Goal: Task Accomplishment & Management: Use online tool/utility

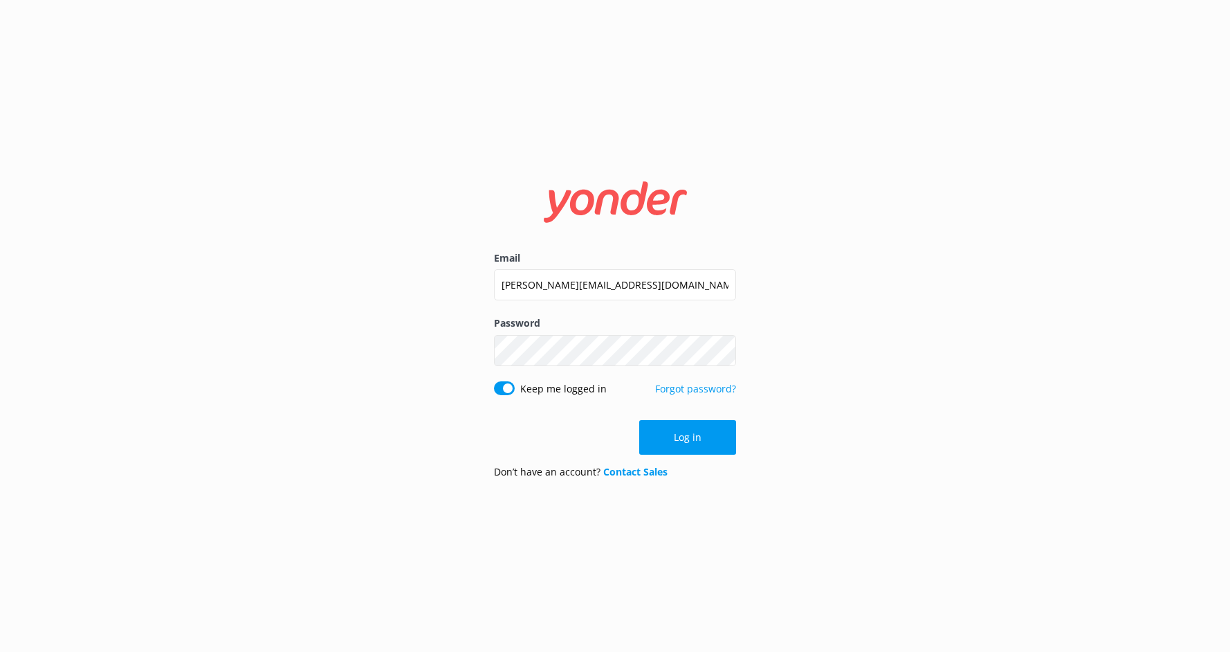
click at [683, 439] on button "Log in" at bounding box center [687, 437] width 97 height 35
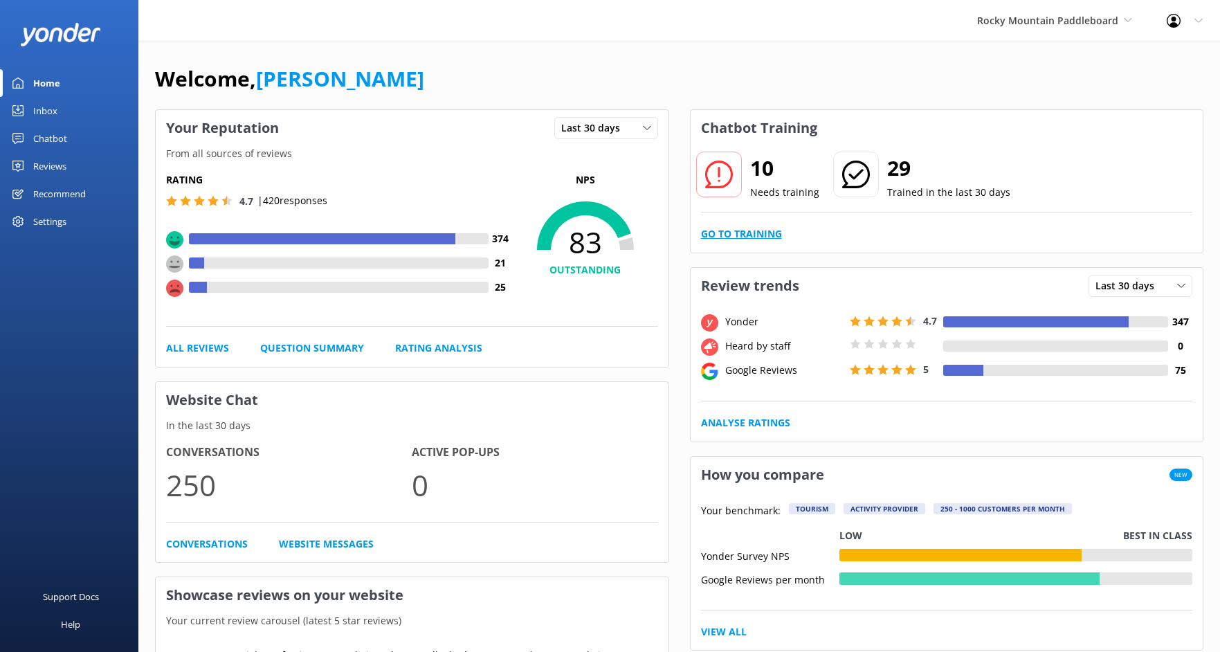
drag, startPoint x: 762, startPoint y: 246, endPoint x: 761, endPoint y: 233, distance: 13.2
click at [762, 246] on div "10 Needs training 29 Trained in the last 30 days Go to Training" at bounding box center [947, 199] width 513 height 107
click at [761, 233] on link "Go to Training" at bounding box center [741, 233] width 81 height 15
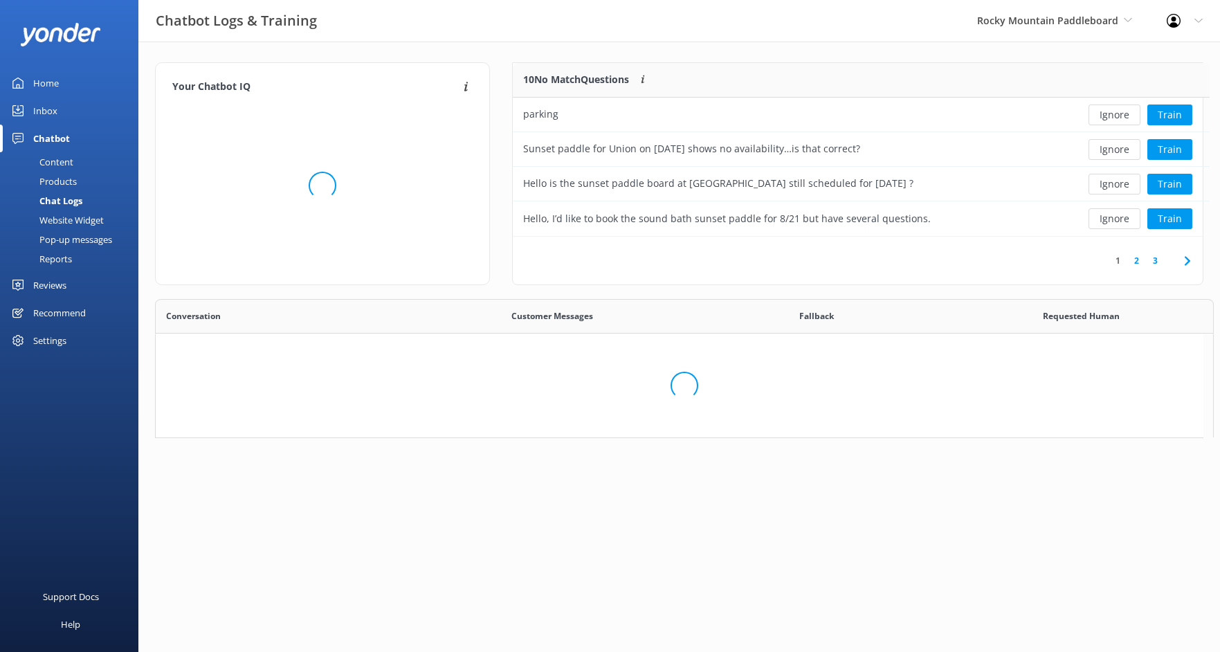
scroll to position [475, 1037]
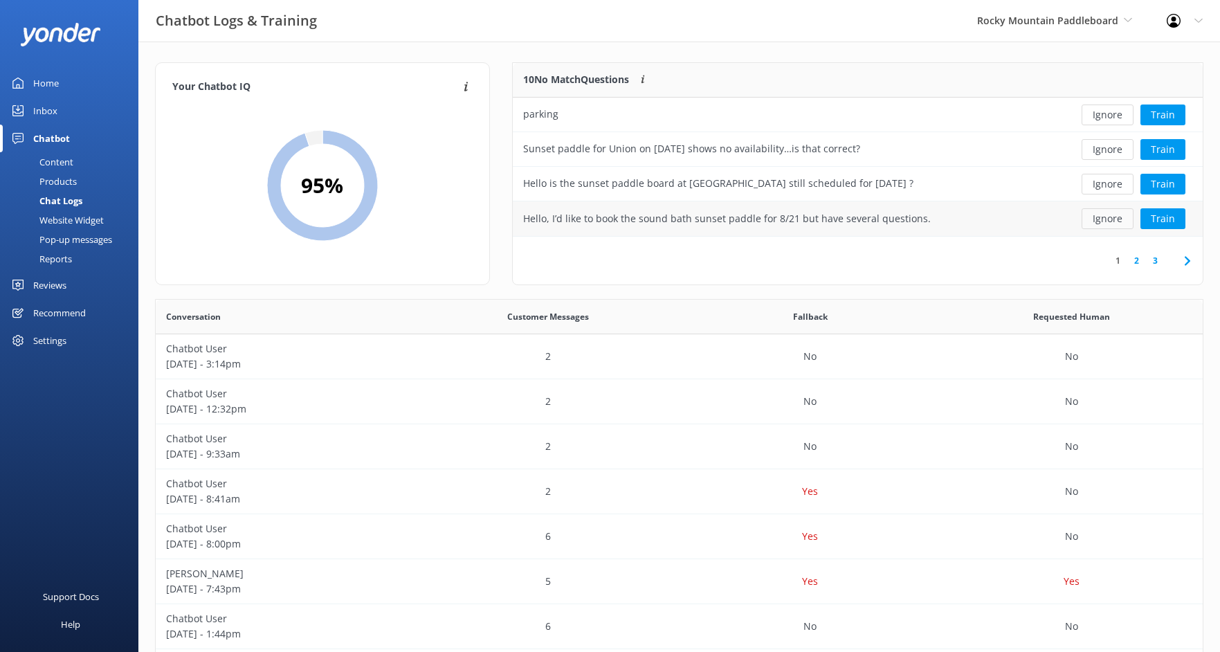
click at [1098, 221] on button "Ignore" at bounding box center [1108, 218] width 52 height 21
click at [1111, 122] on button "Ignore" at bounding box center [1108, 114] width 52 height 21
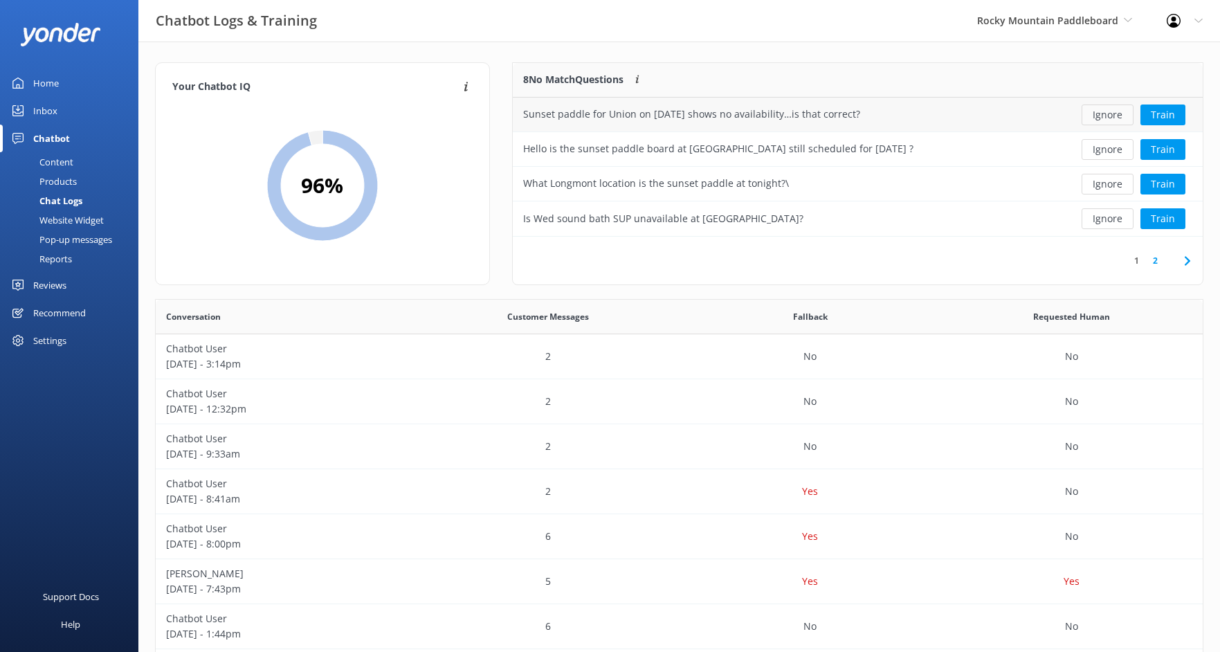
click at [1112, 120] on button "Ignore" at bounding box center [1108, 114] width 52 height 21
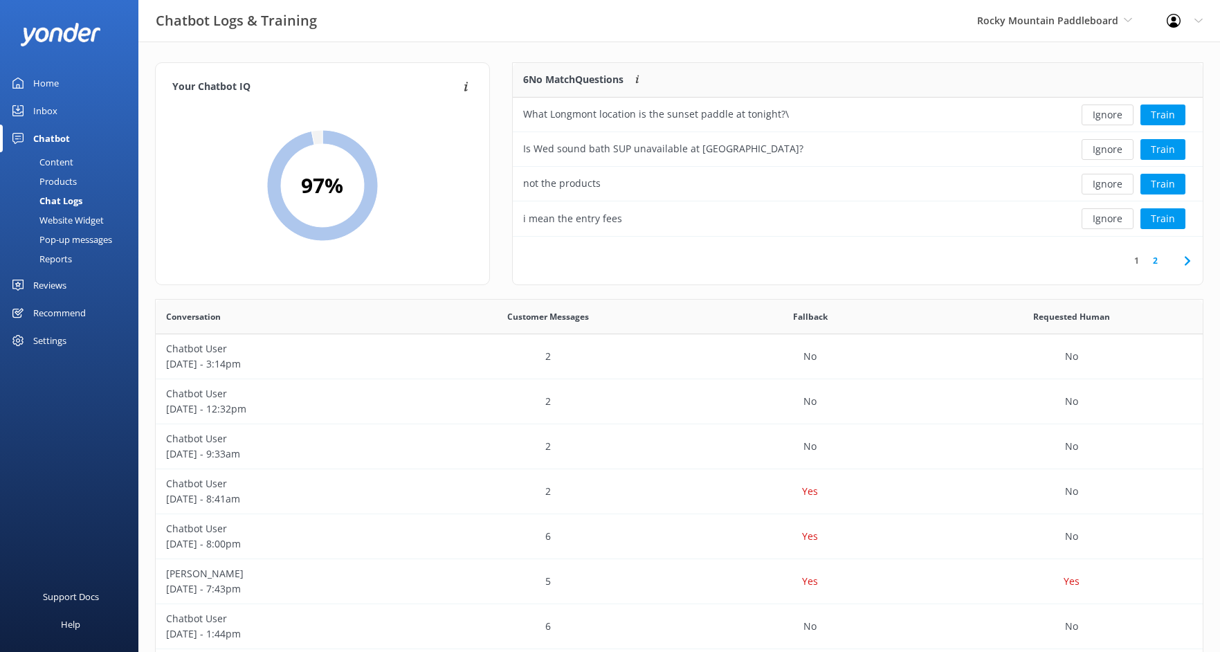
click at [1112, 120] on button "Ignore" at bounding box center [1108, 114] width 52 height 21
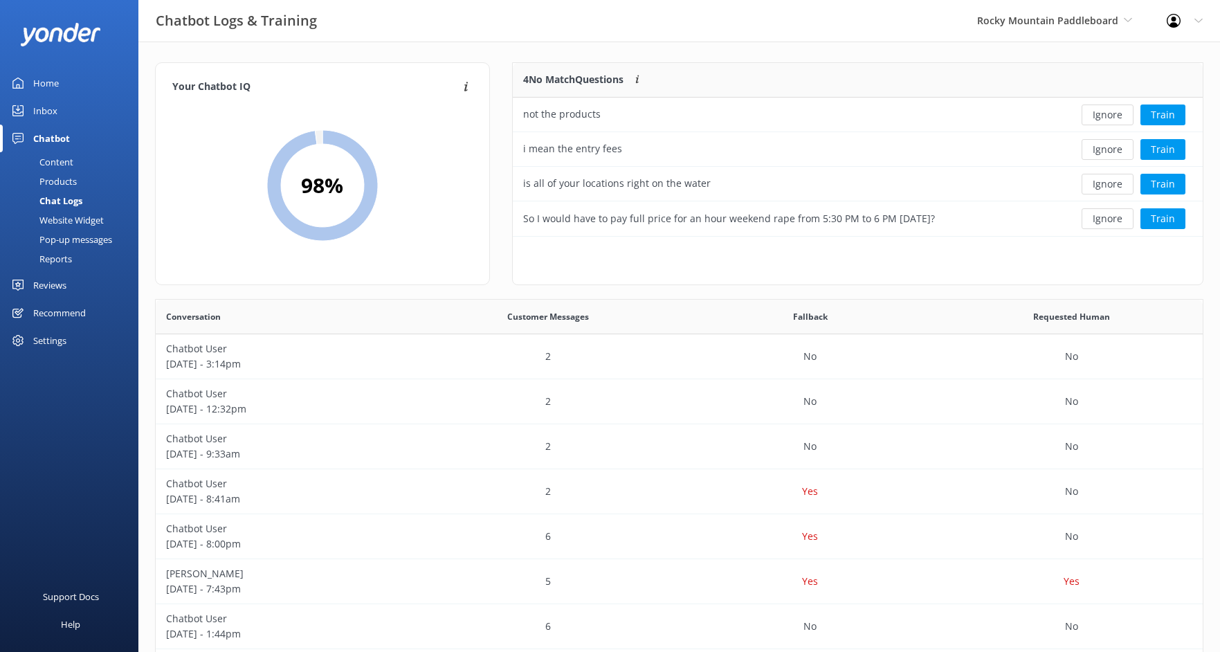
click at [1112, 120] on button "Ignore" at bounding box center [1108, 114] width 52 height 21
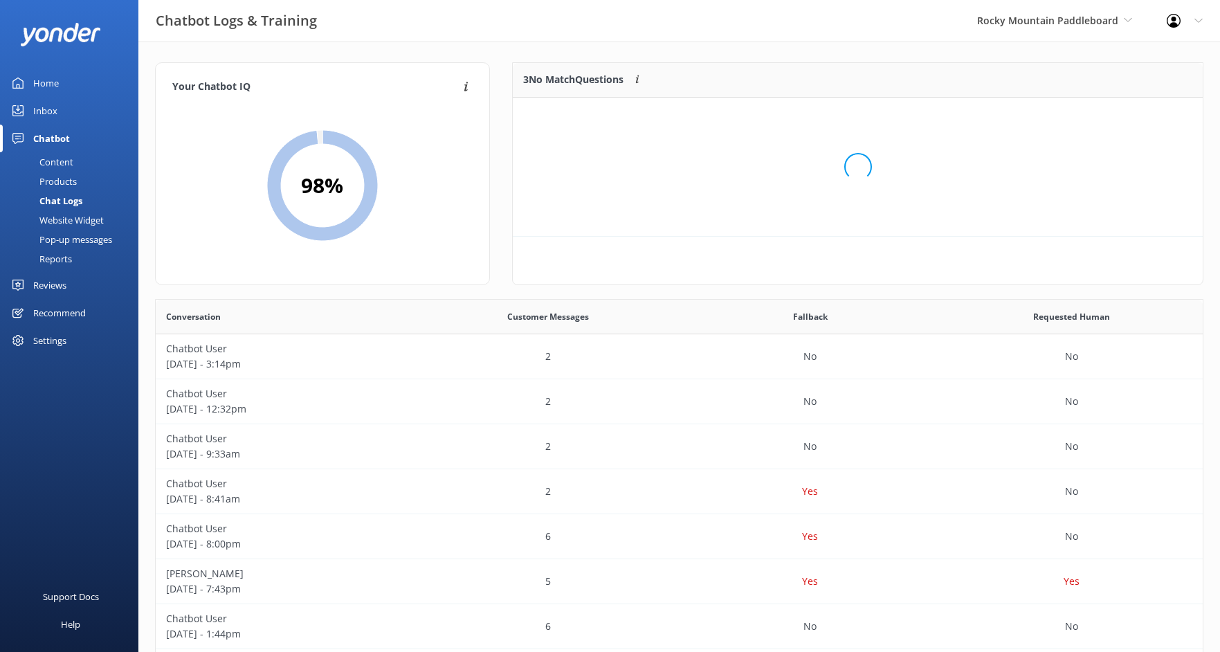
scroll to position [129, 680]
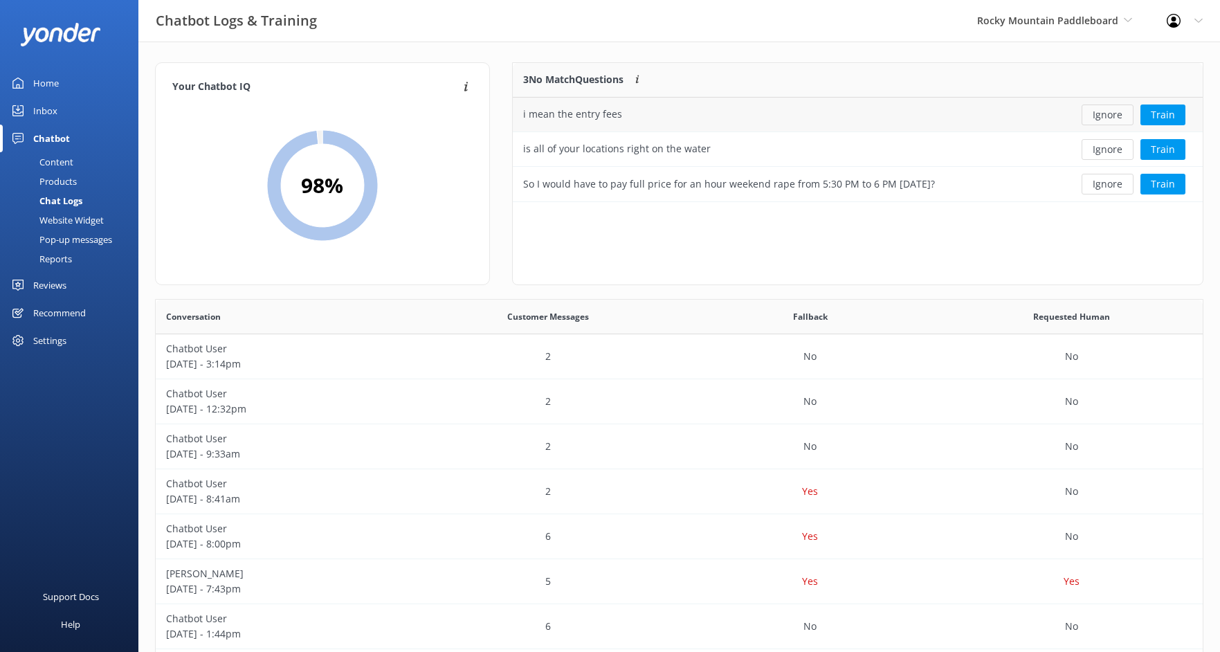
click at [1121, 115] on button "Ignore" at bounding box center [1108, 114] width 52 height 21
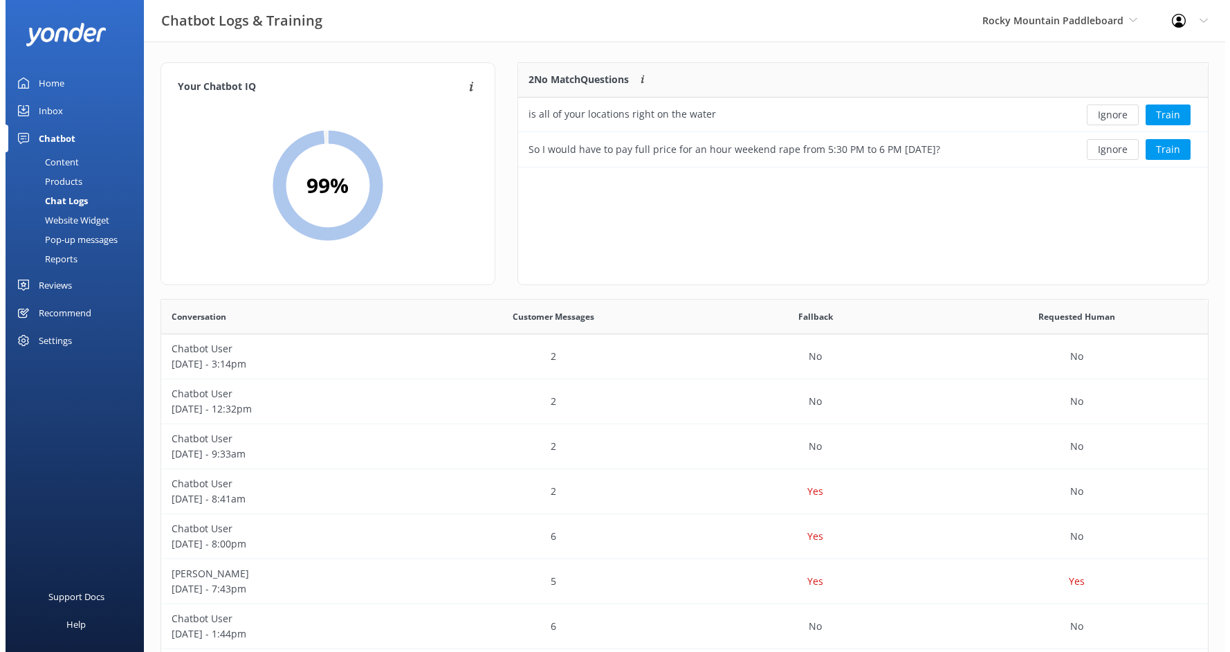
scroll to position [94, 680]
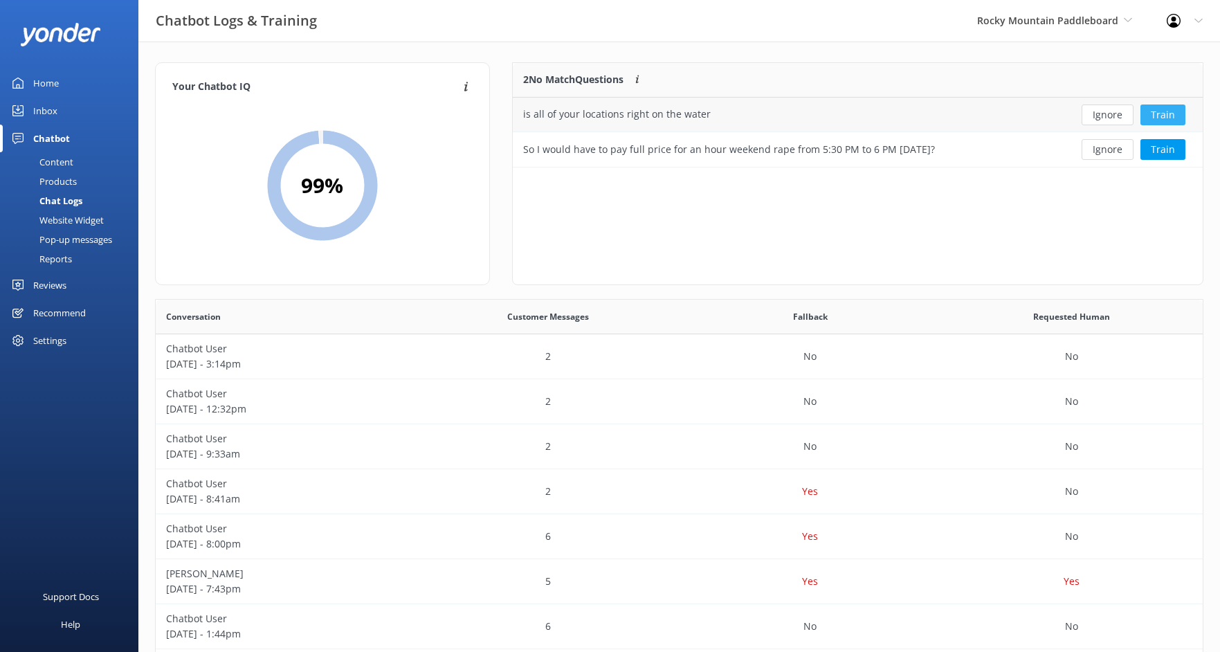
click at [1158, 115] on button "Train" at bounding box center [1162, 114] width 45 height 21
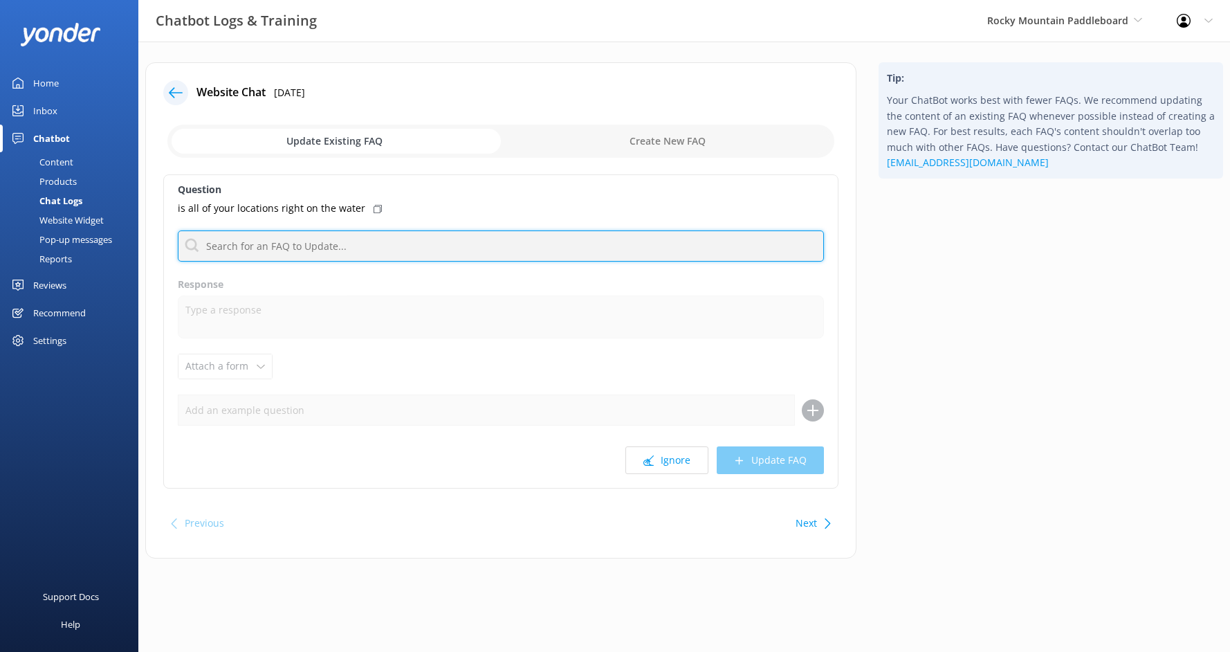
click at [568, 248] on input "text" at bounding box center [501, 245] width 646 height 31
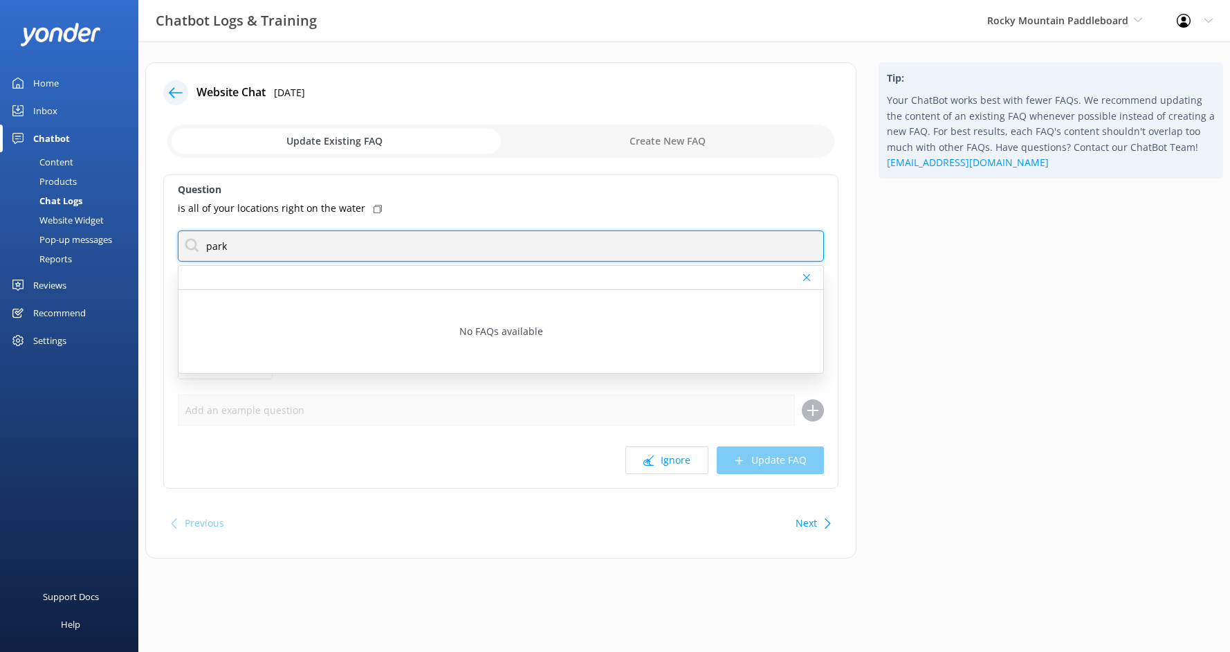
click at [493, 252] on input "park" at bounding box center [501, 245] width 646 height 31
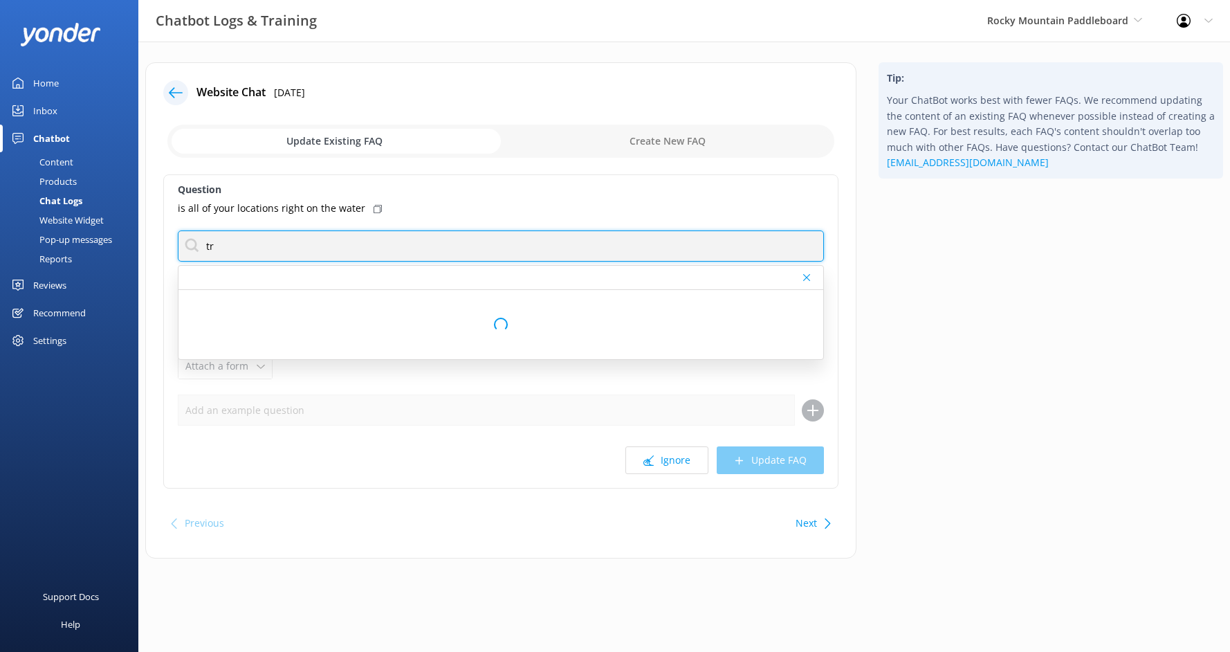
type input "t"
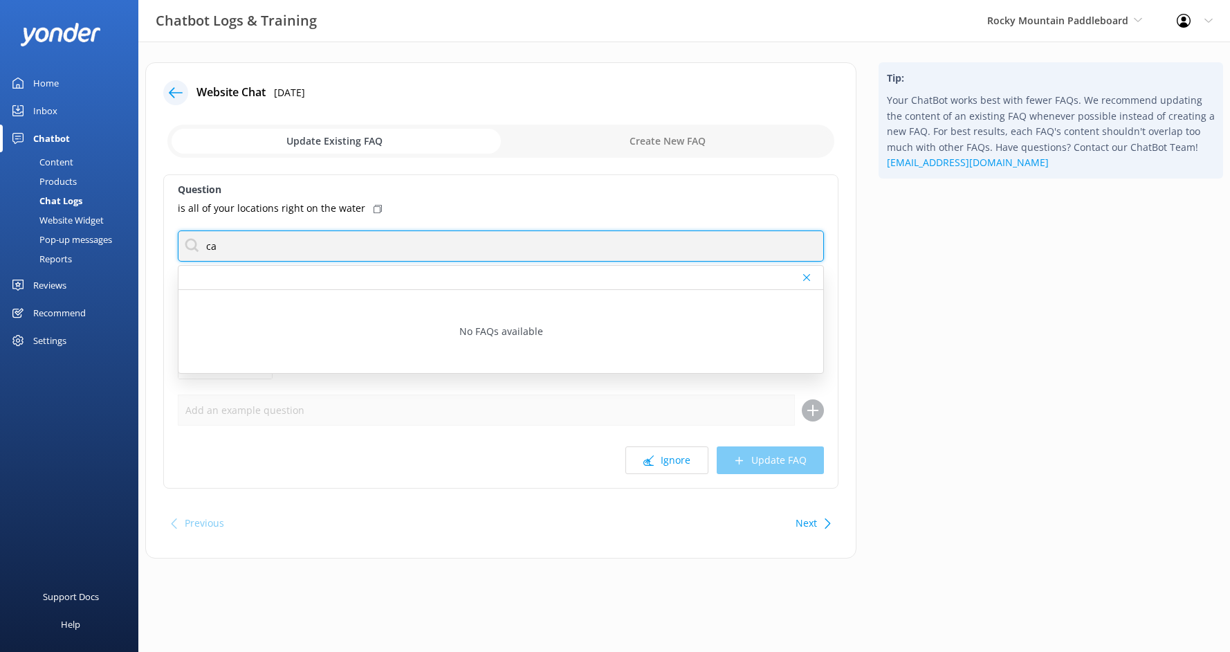
type input "c"
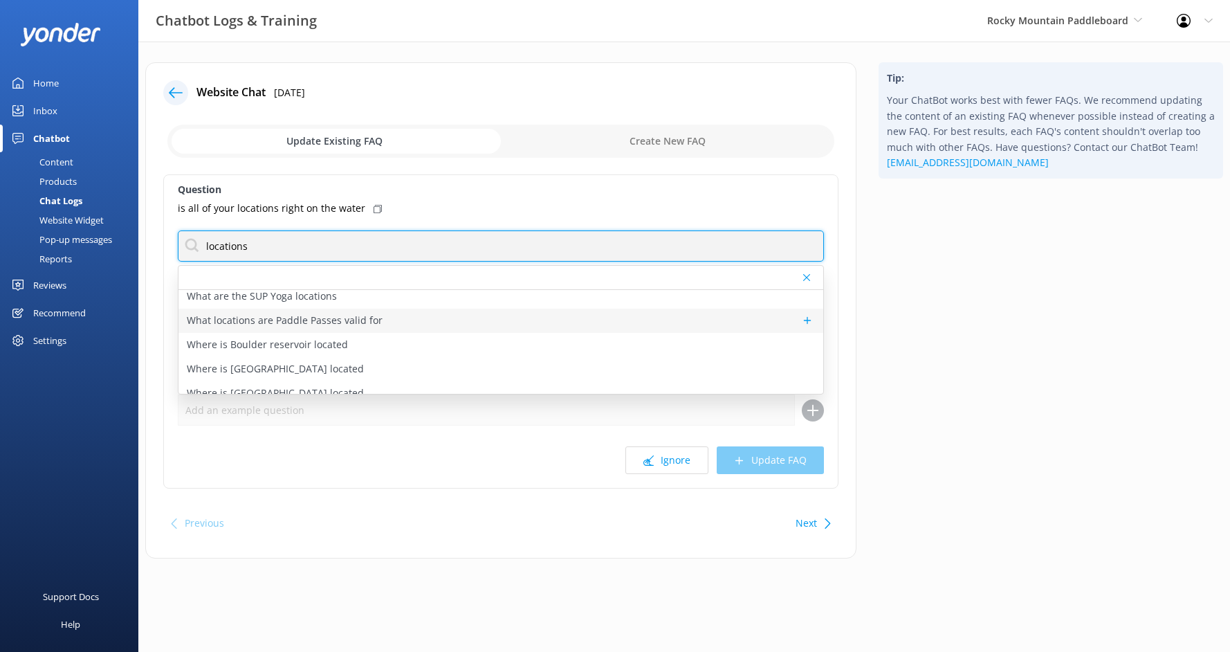
scroll to position [138, 0]
click at [455, 234] on input "locations" at bounding box center [501, 245] width 646 height 31
type input "park"
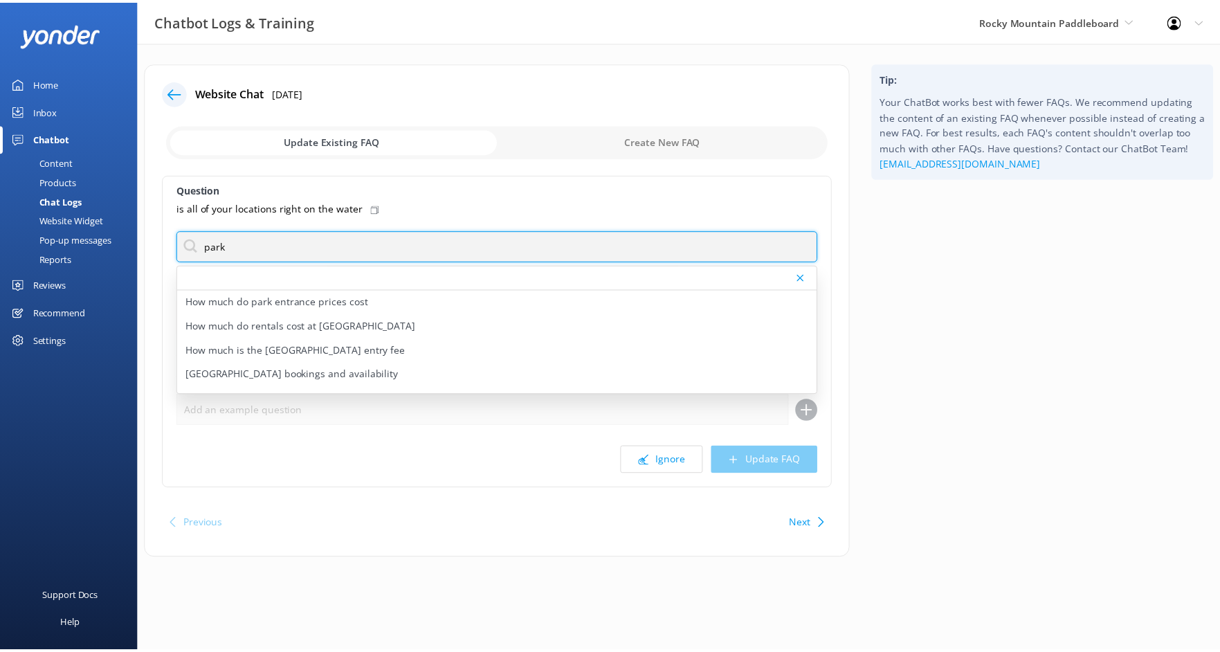
scroll to position [0, 0]
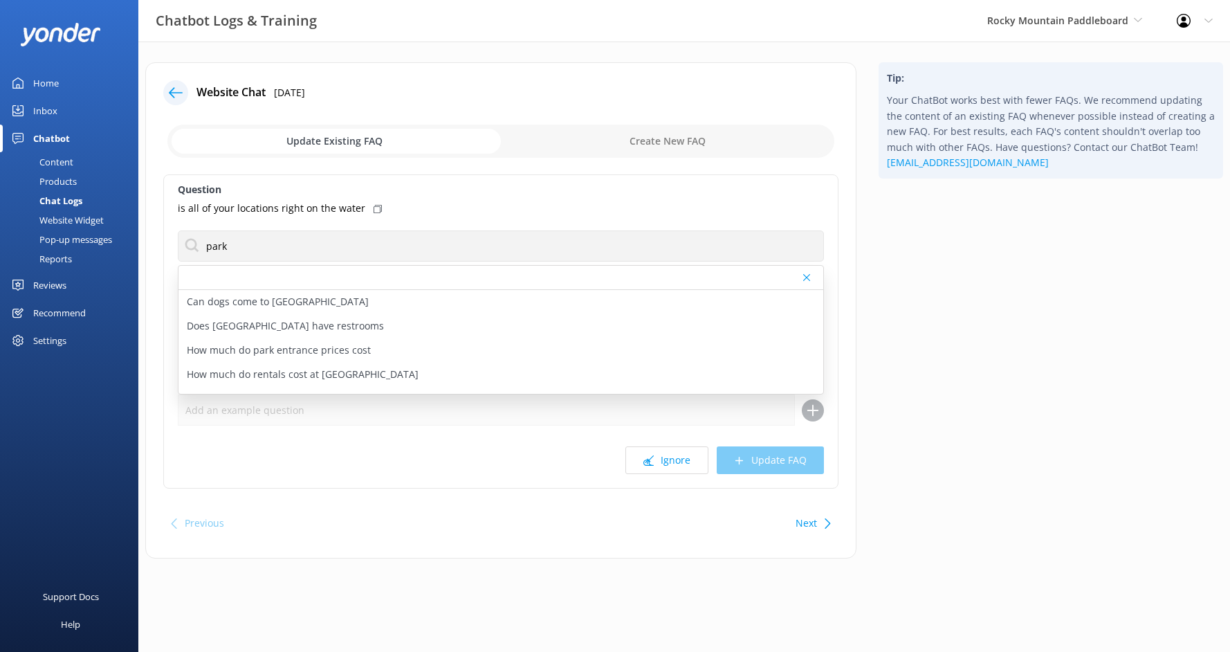
click at [501, 191] on label "Question" at bounding box center [501, 189] width 646 height 15
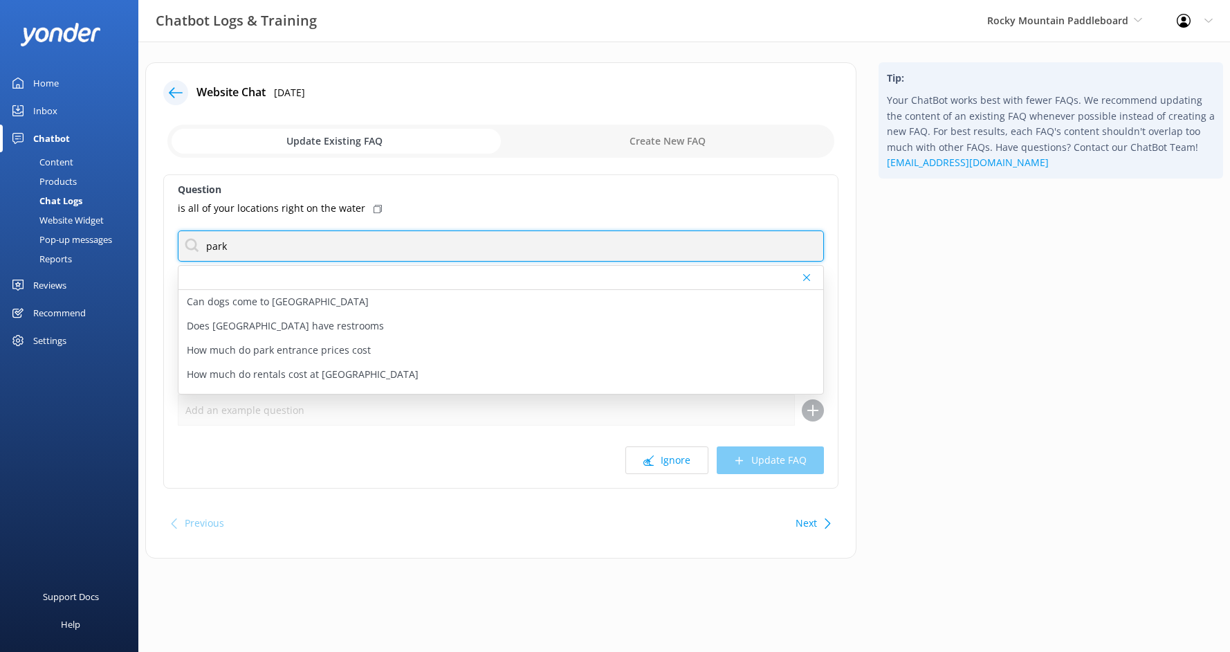
click at [424, 251] on input "park" at bounding box center [501, 245] width 646 height 31
type input "where d"
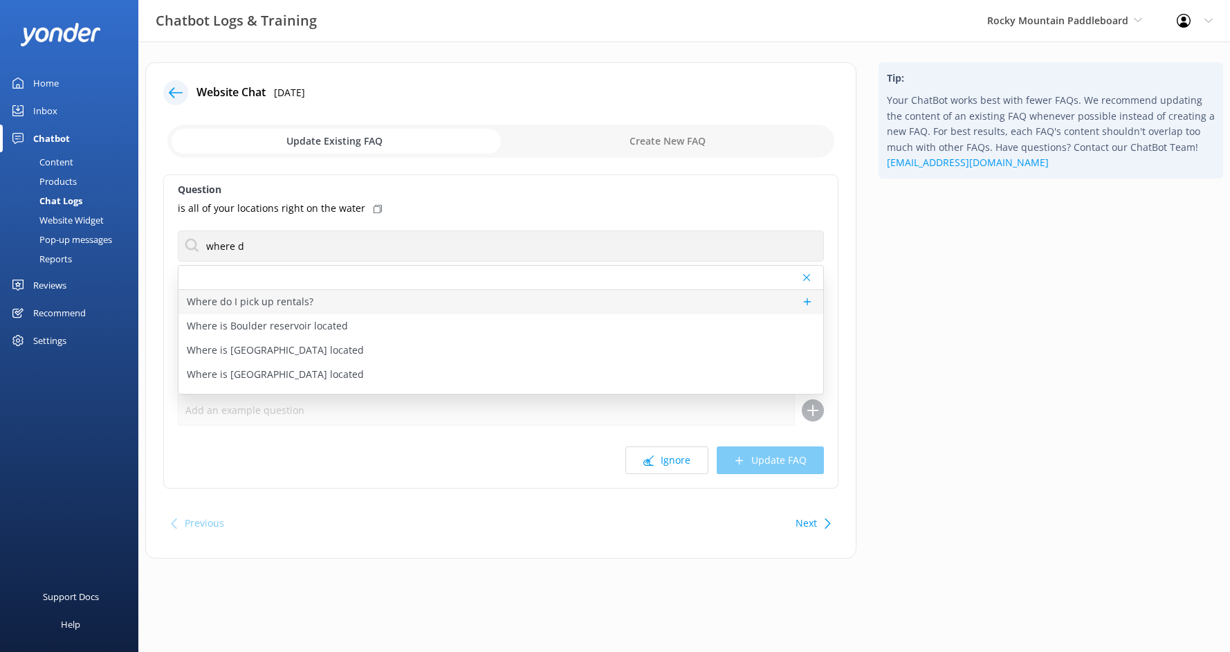
click at [381, 300] on div "Where do I pick up rentals?" at bounding box center [501, 302] width 645 height 24
type textarea "All of our locations are next to the water. You do not have to carry boards and…"
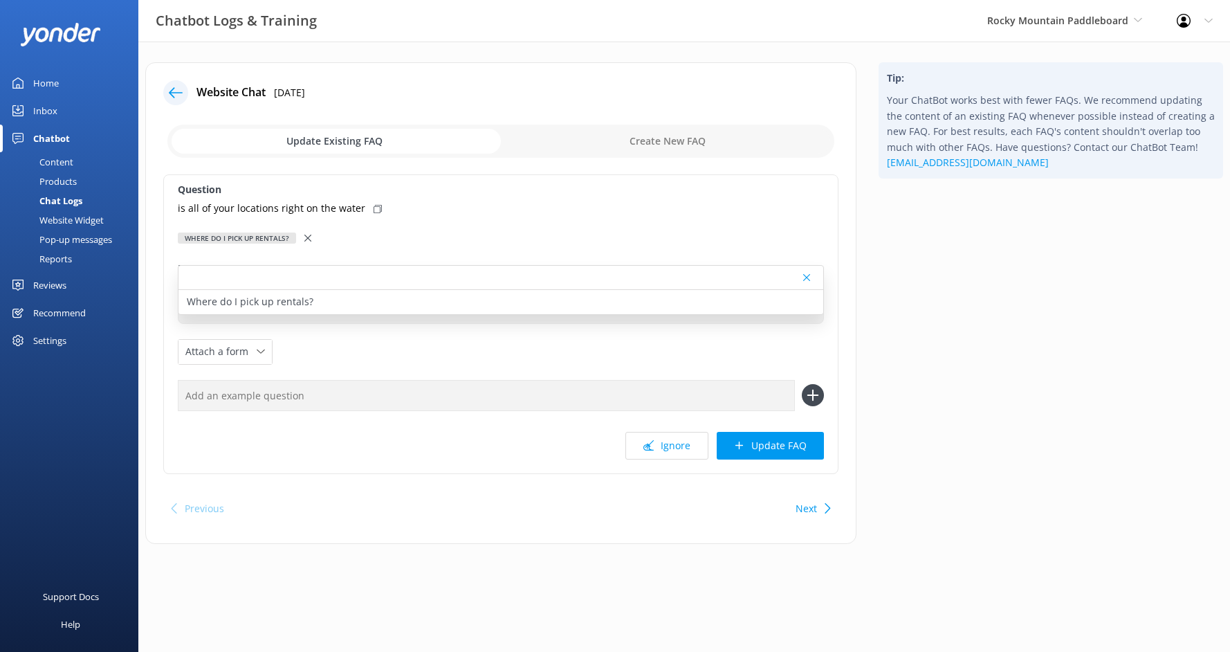
click at [340, 309] on div "Where do I pick up rentals?" at bounding box center [501, 302] width 645 height 24
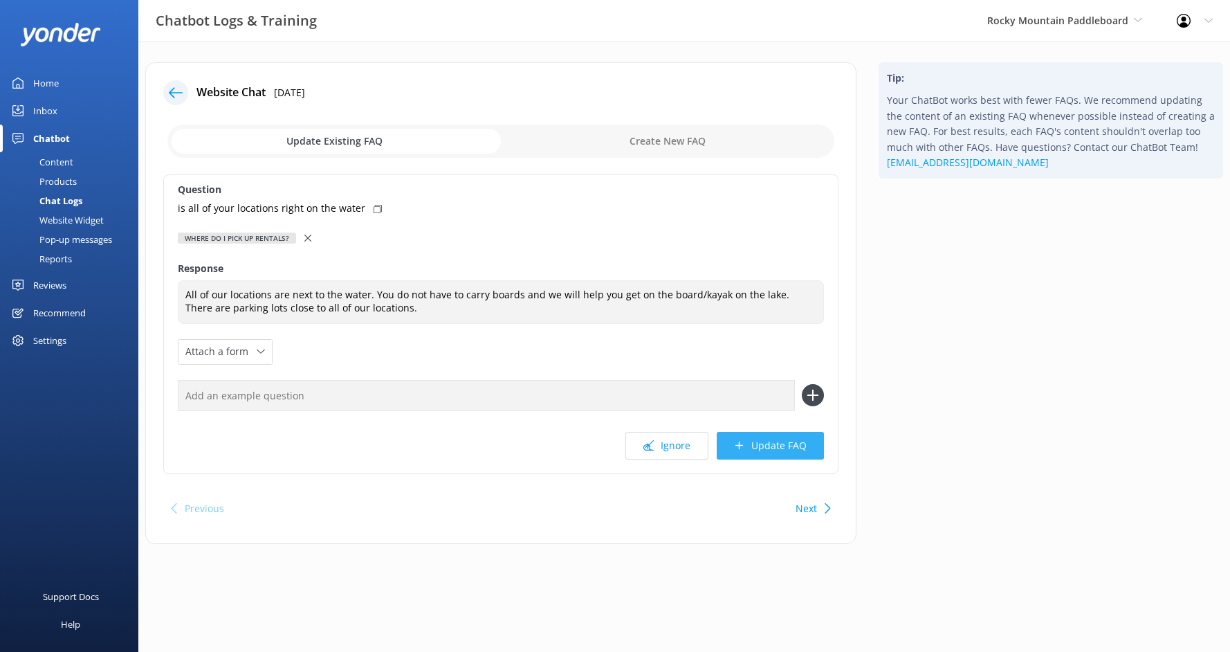
click at [789, 449] on button "Update FAQ" at bounding box center [770, 446] width 107 height 28
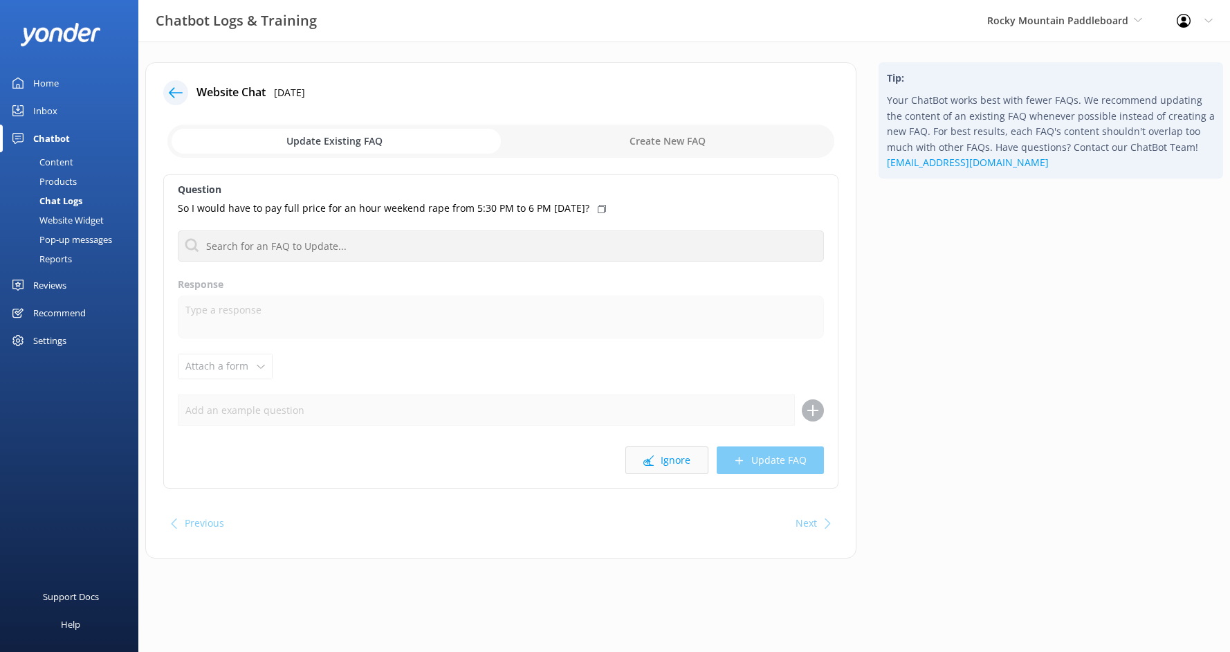
click at [700, 461] on button "Ignore" at bounding box center [667, 460] width 83 height 28
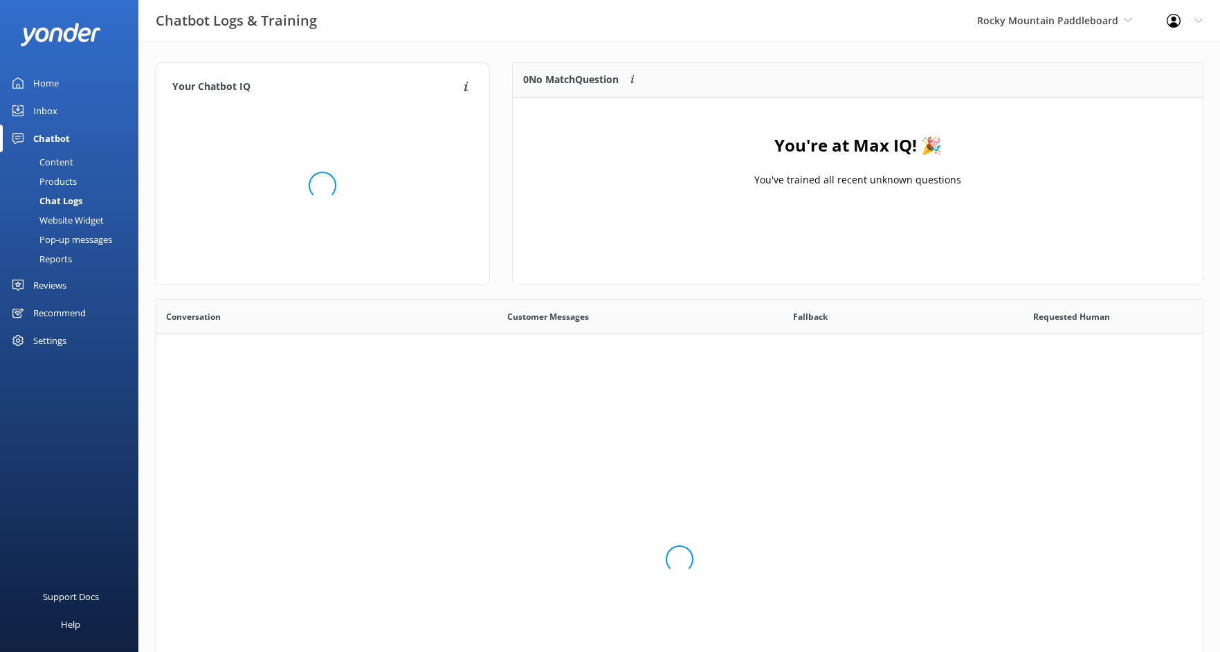
scroll to position [163, 680]
